Goal: Task Accomplishment & Management: Use online tool/utility

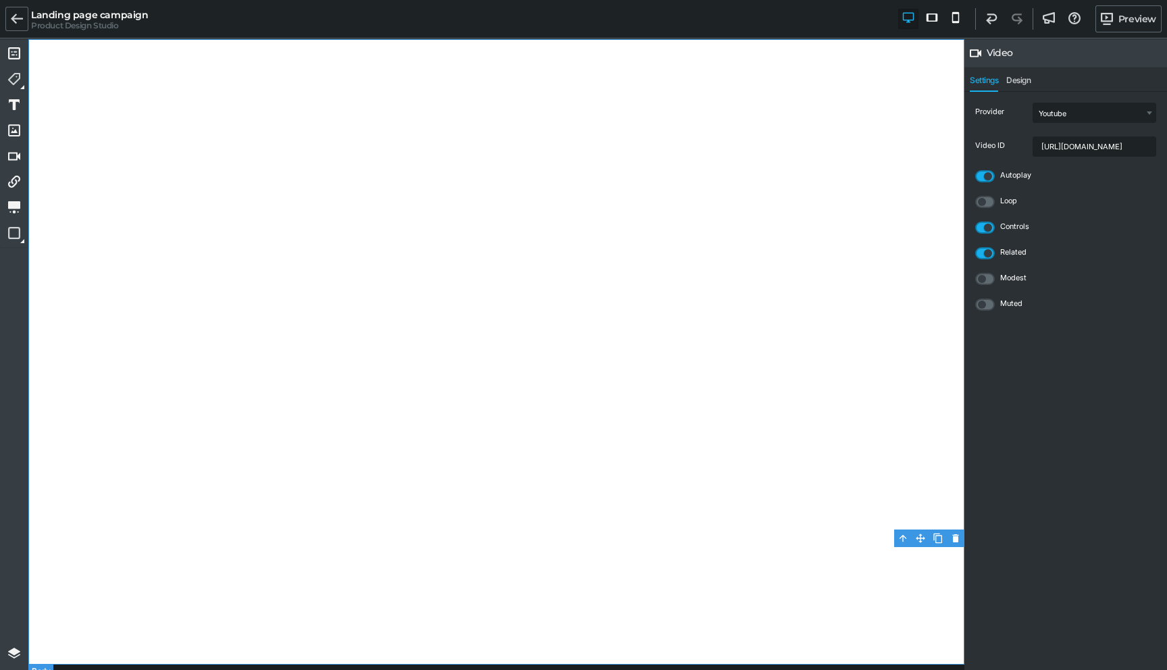
select select "yt"
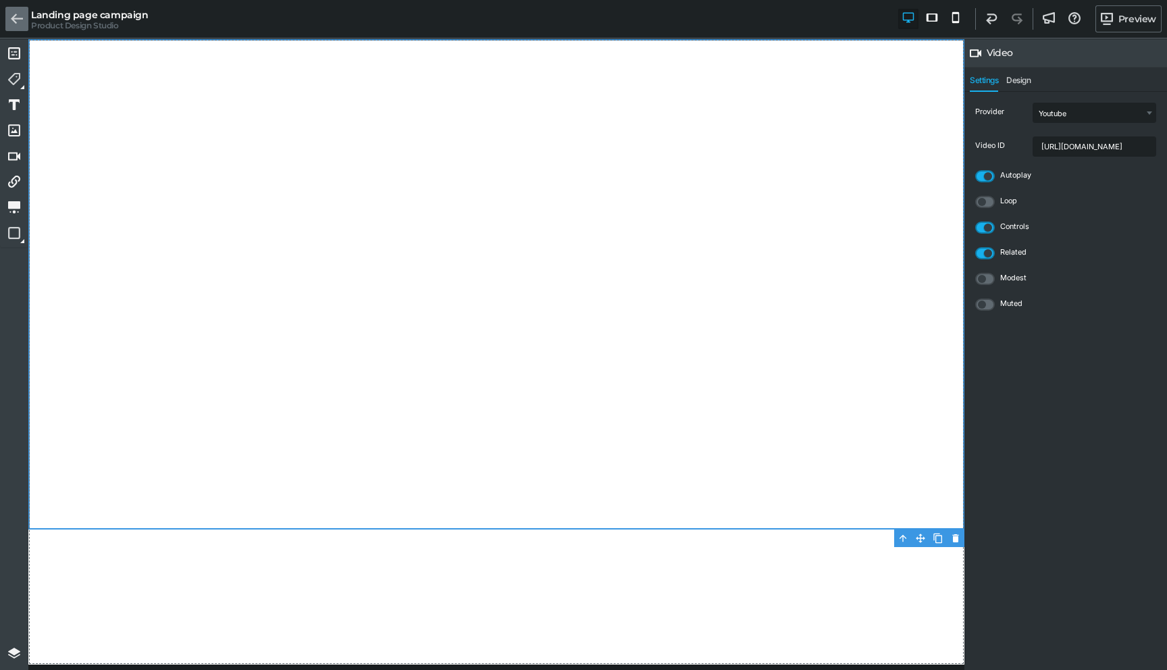
click at [8, 17] on link at bounding box center [16, 19] width 23 height 24
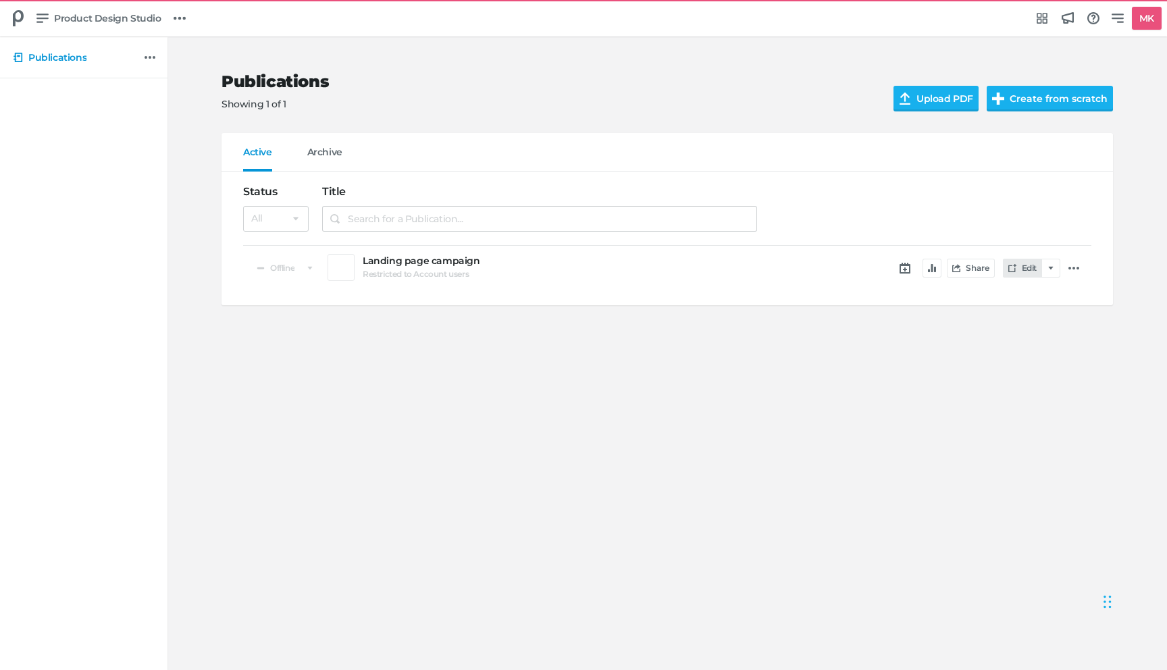
click at [1021, 269] on link "Edit" at bounding box center [1022, 268] width 39 height 19
